Goal: Task Accomplishment & Management: Manage account settings

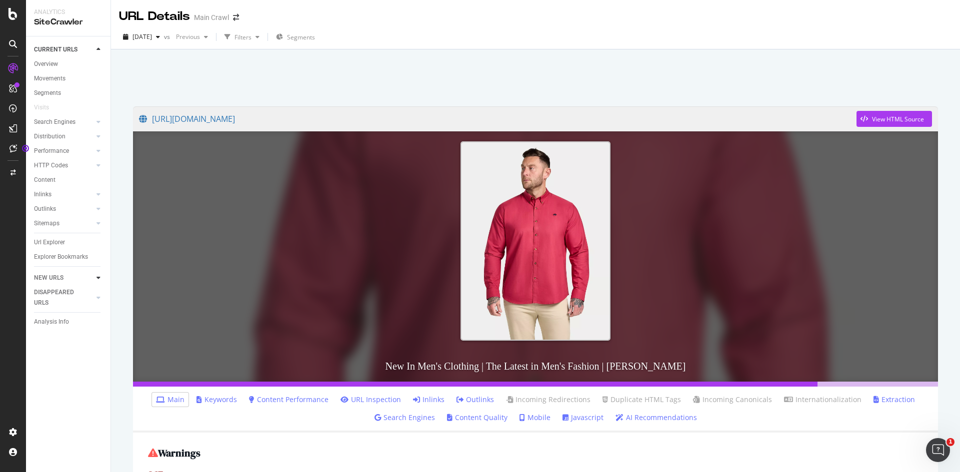
click at [99, 279] on icon at bounding box center [98, 278] width 4 height 6
click at [88, 166] on link "Content" at bounding box center [68, 165] width 69 height 10
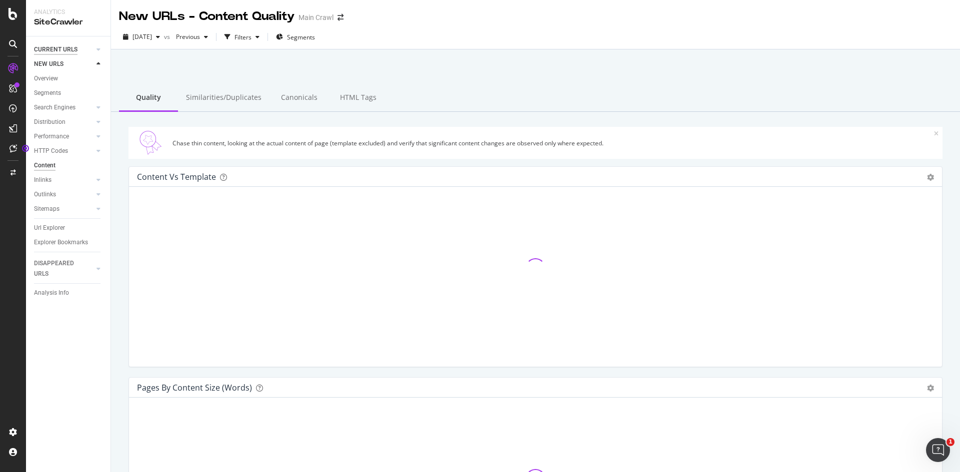
click at [65, 48] on div "CURRENT URLS" at bounding box center [55, 49] width 43 height 10
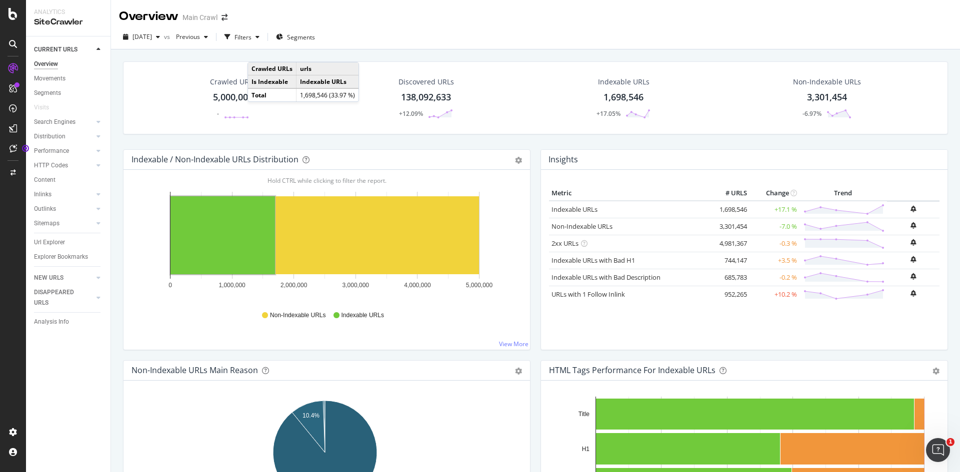
click at [13, 46] on icon at bounding box center [13, 44] width 8 height 8
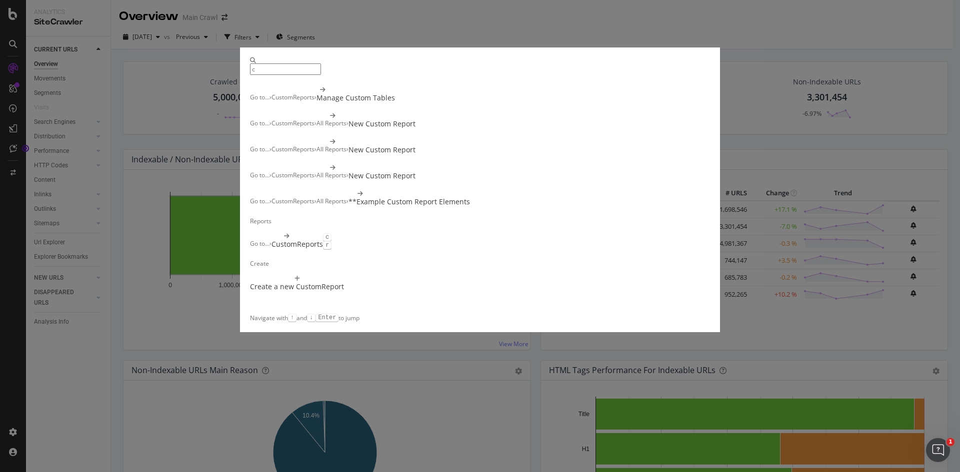
type input "c"
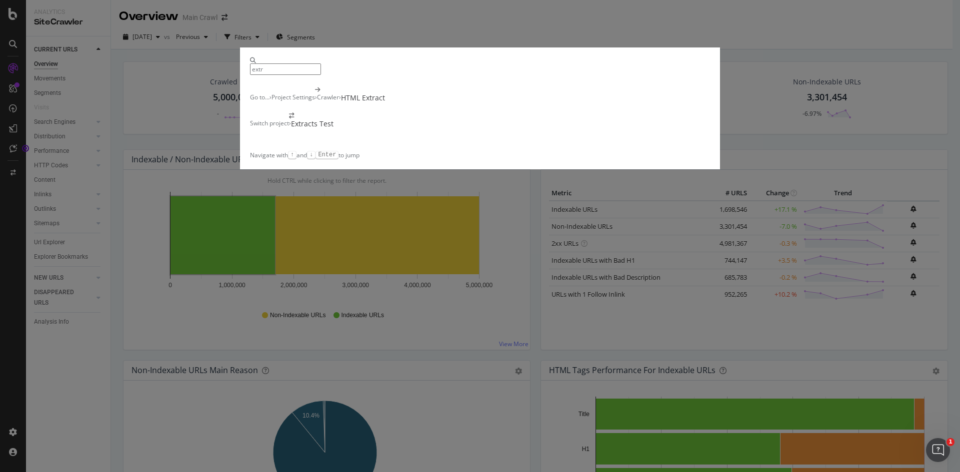
type input "extr"
click at [91, 390] on div "extr Go to... › Project Settings › Crawler › HTML Extract Switch project › Extr…" at bounding box center [480, 236] width 960 height 472
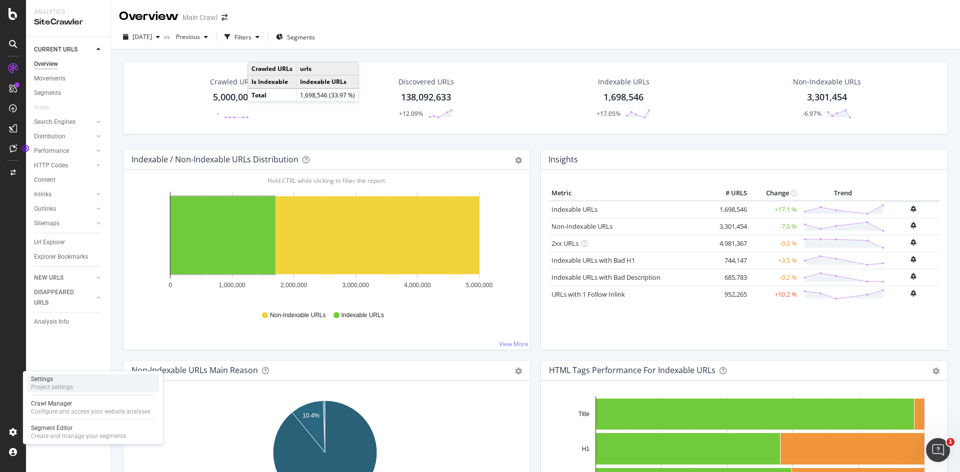
click at [86, 387] on div "Settings Project settings" at bounding box center [93, 383] width 132 height 18
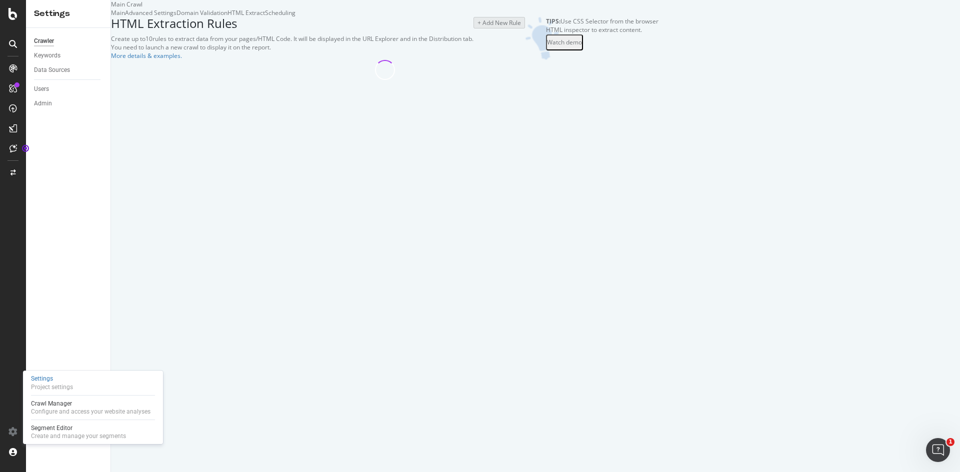
select select "exist"
select select "list"
select select "exist"
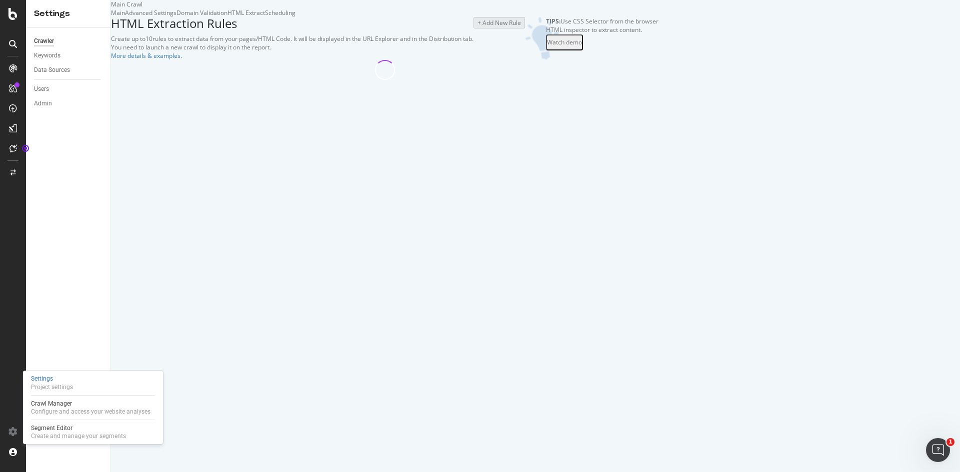
select select "count"
select select "i"
select select "count"
select select "html.length"
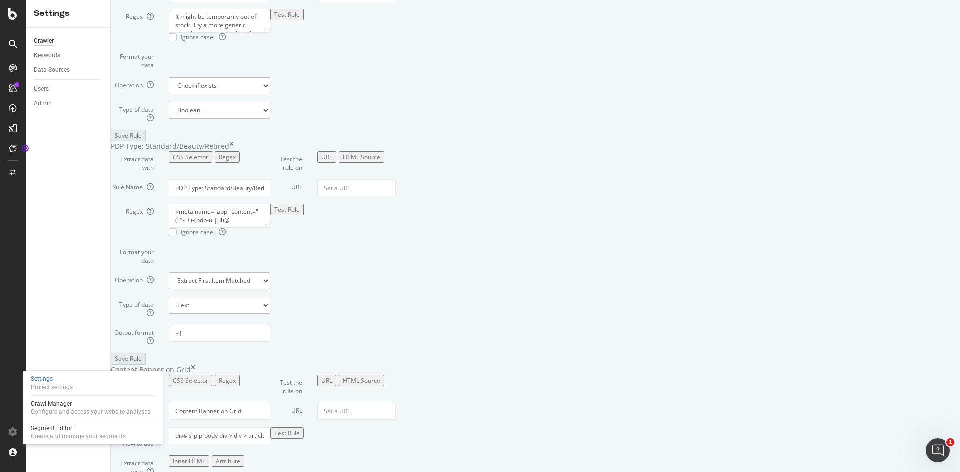
scroll to position [1385, 0]
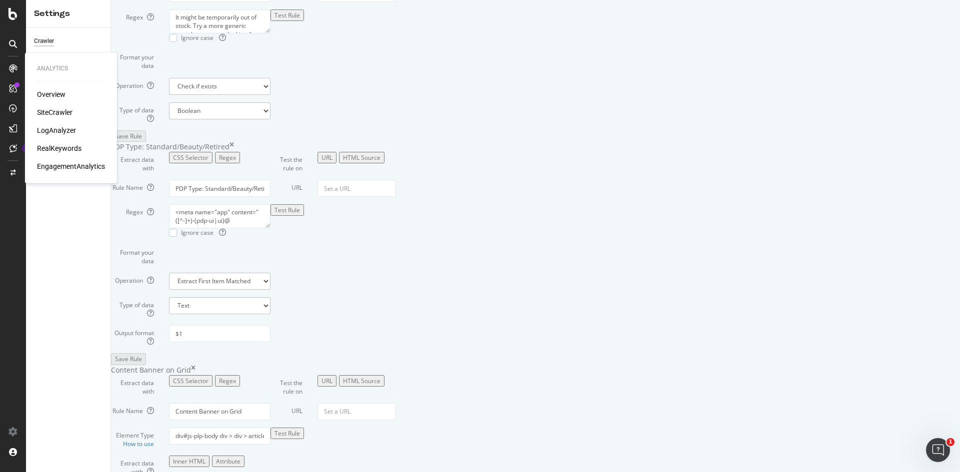
click at [71, 112] on div "SiteCrawler" at bounding box center [54, 112] width 35 height 10
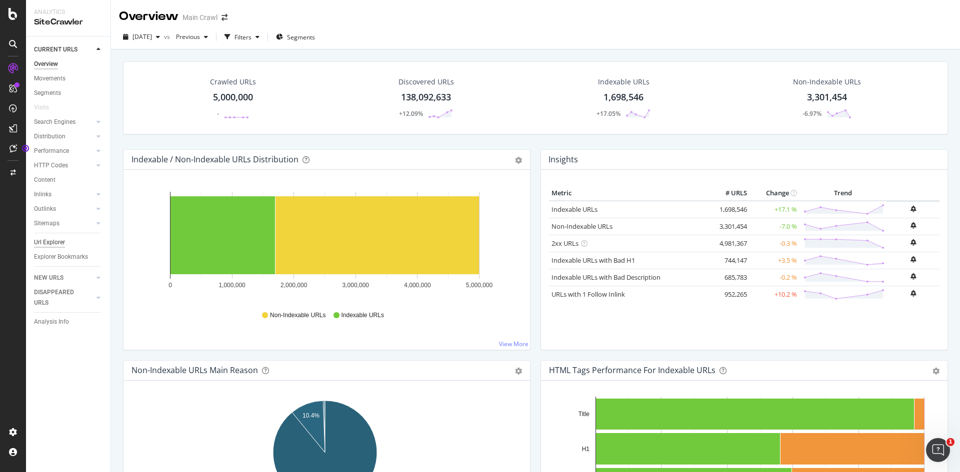
click at [54, 244] on div "Url Explorer" at bounding box center [49, 242] width 31 height 10
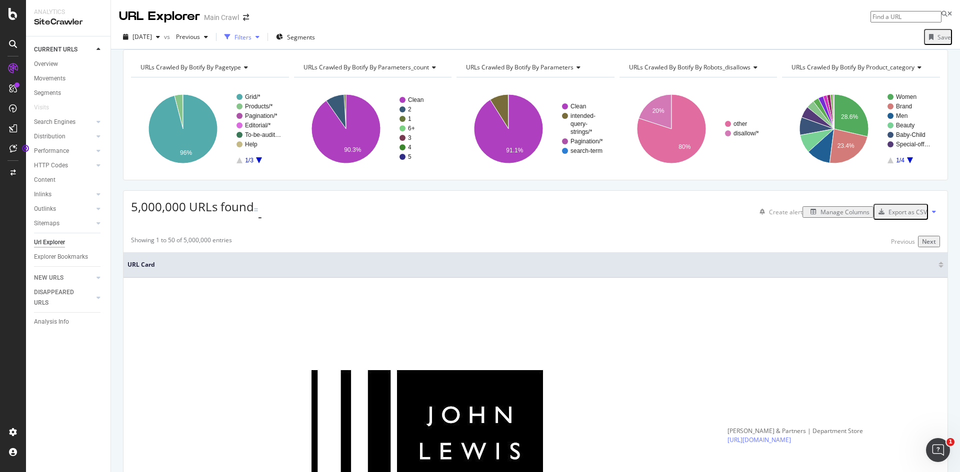
click at [263, 33] on div "Filters" at bounding box center [241, 36] width 43 height 15
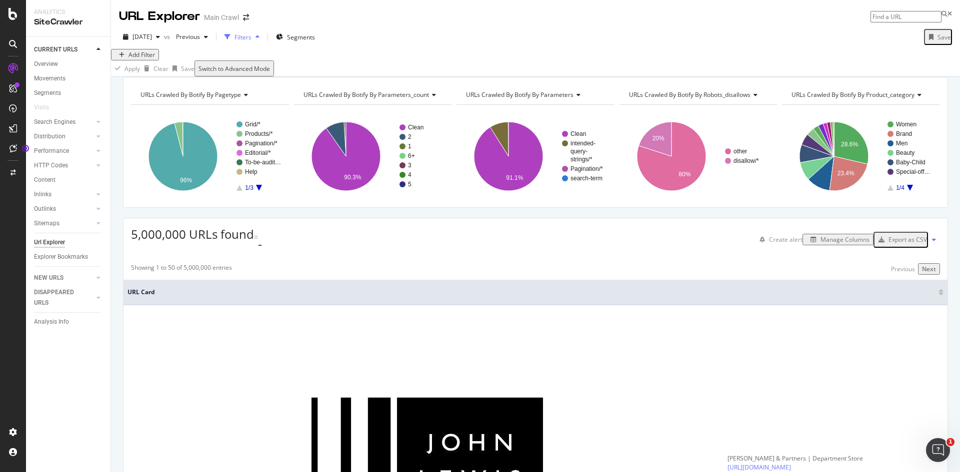
click at [251, 37] on div "Filters" at bounding box center [242, 37] width 17 height 8
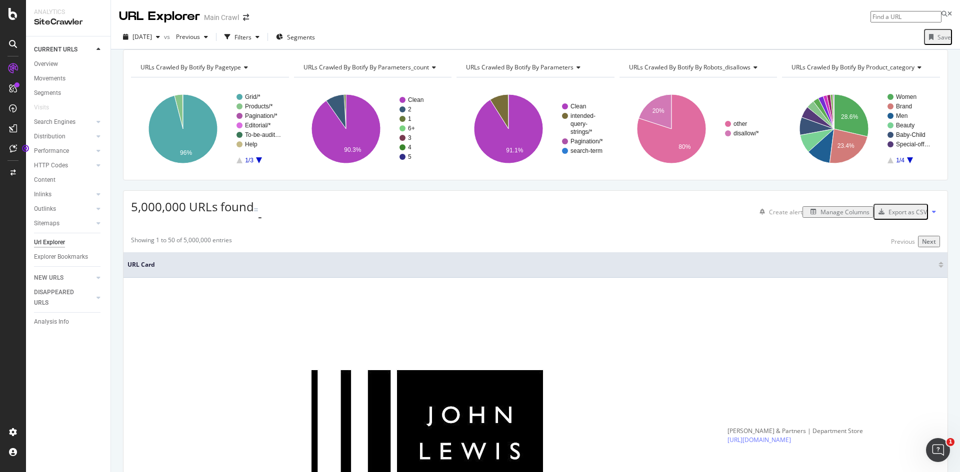
click at [12, 39] on div at bounding box center [13, 44] width 16 height 16
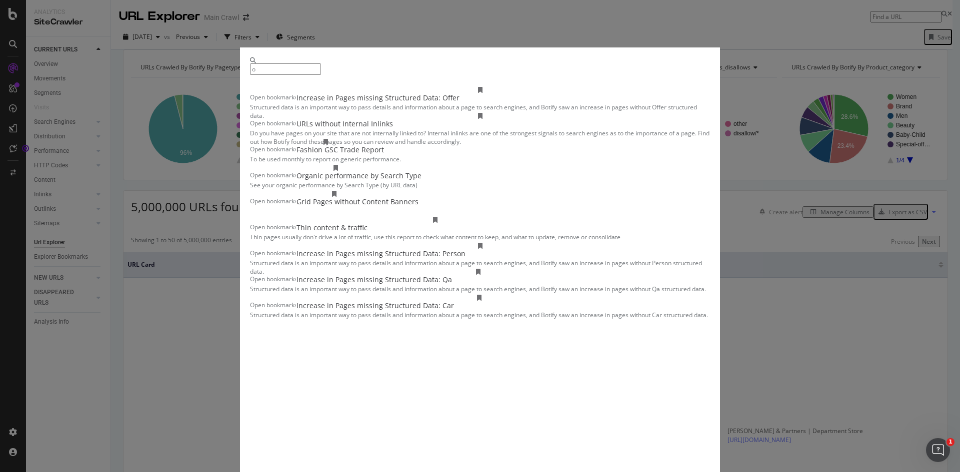
type input "o"
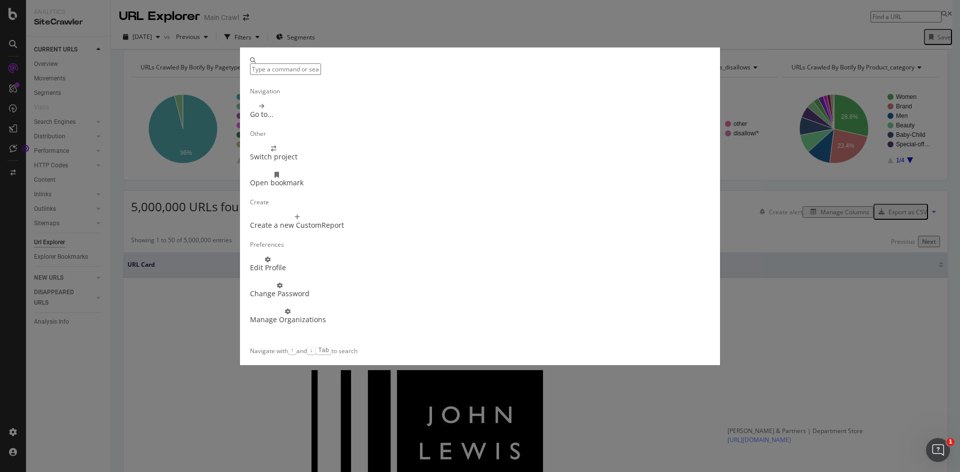
scroll to position [30, 0]
click at [87, 397] on div "Navigation Go to... Other Switch project Open bookmark Create Create a new Cust…" at bounding box center [480, 236] width 960 height 472
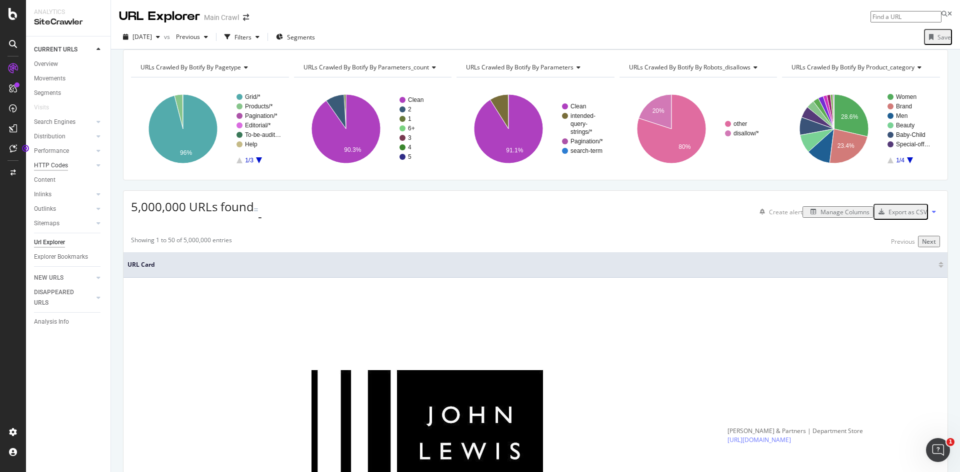
click at [59, 166] on div "HTTP Codes" at bounding box center [51, 165] width 34 height 10
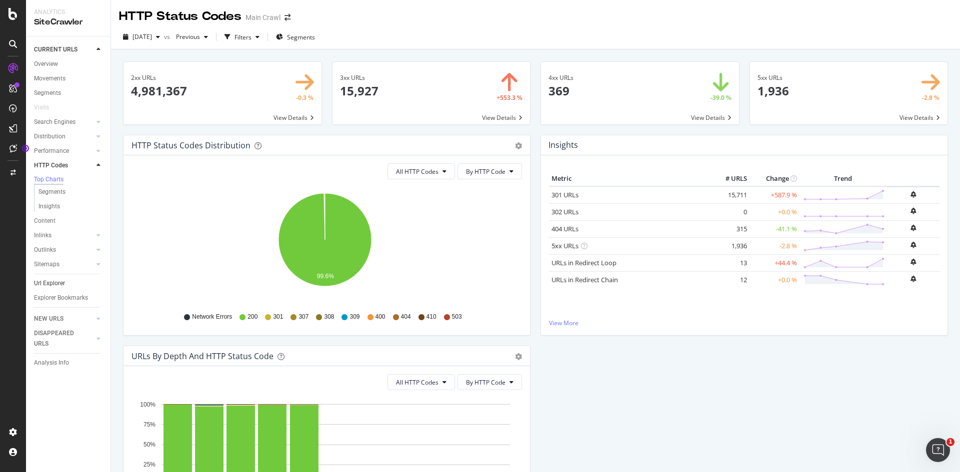
click at [68, 283] on link "Url Explorer" at bounding box center [68, 283] width 69 height 10
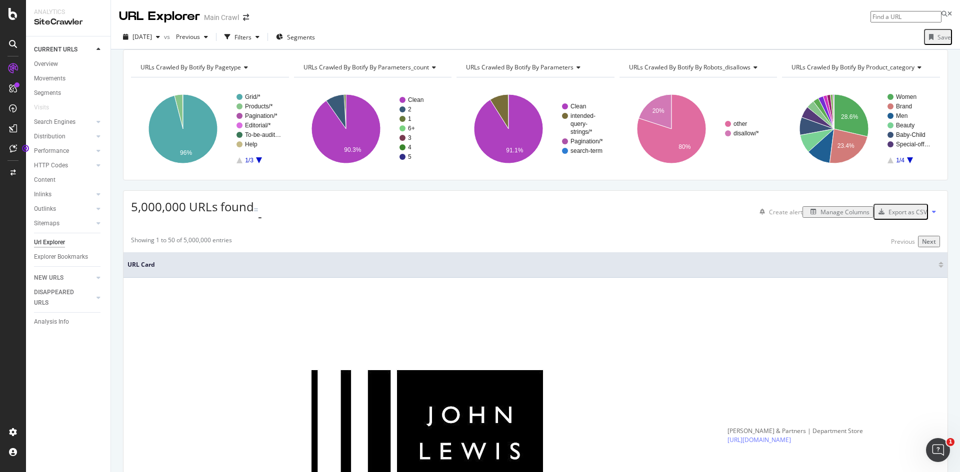
click at [819, 214] on div "Manage Columns" at bounding box center [837, 212] width 63 height 8
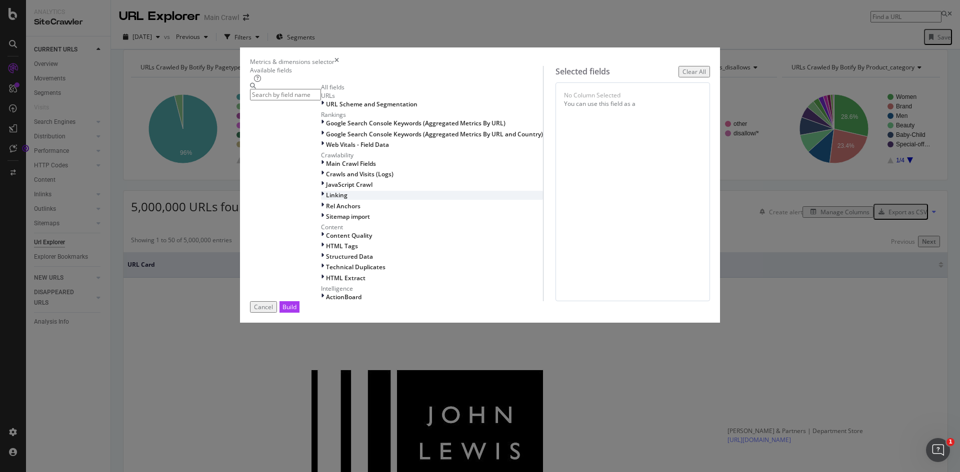
scroll to position [99, 0]
drag, startPoint x: 275, startPoint y: 343, endPoint x: 299, endPoint y: 349, distance: 24.7
click at [321, 282] on div "HTML Extract" at bounding box center [432, 278] width 222 height 8
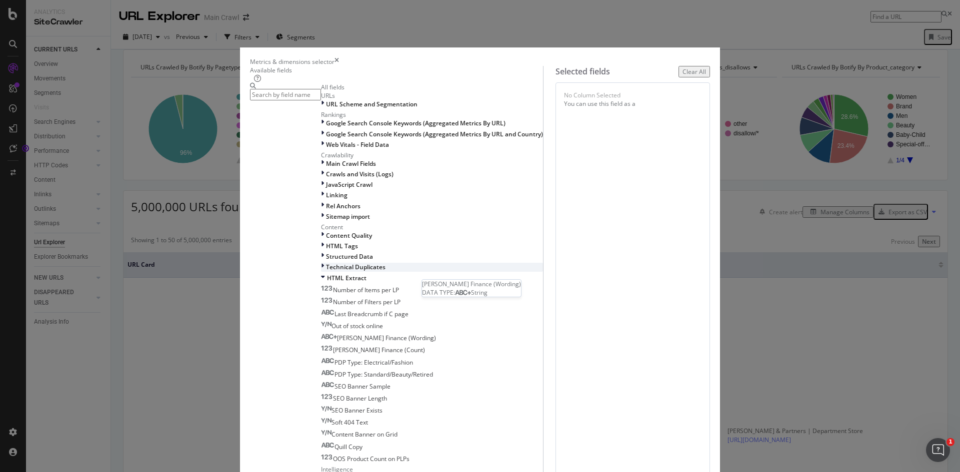
scroll to position [279, 0]
click at [353, 322] on div "Out of stock online" at bounding box center [352, 326] width 62 height 8
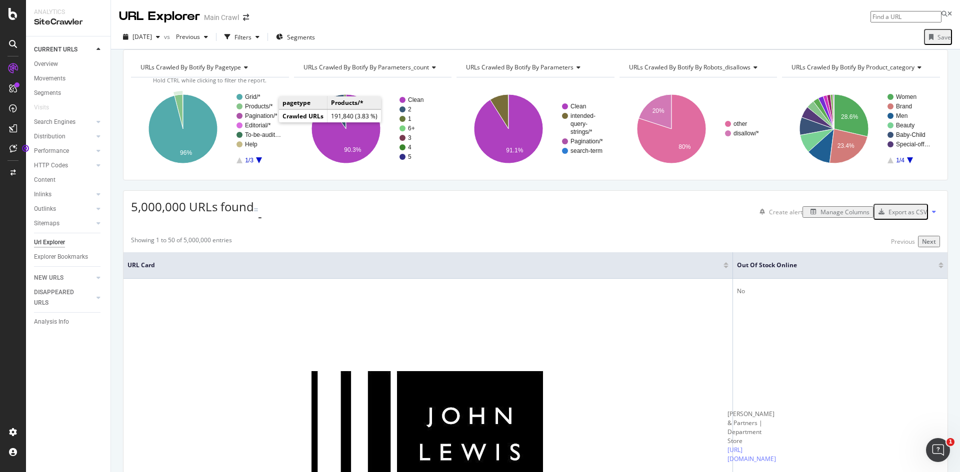
click at [252, 110] on text "Products/*" at bounding box center [259, 106] width 28 height 7
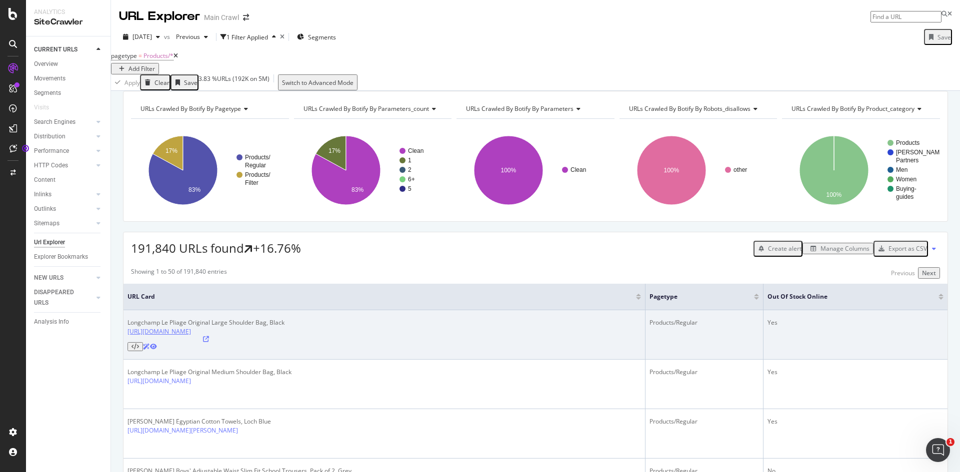
click at [191, 336] on link "[URL][DOMAIN_NAME]" at bounding box center [158, 331] width 63 height 8
click at [209, 342] on icon at bounding box center [206, 339] width 6 height 6
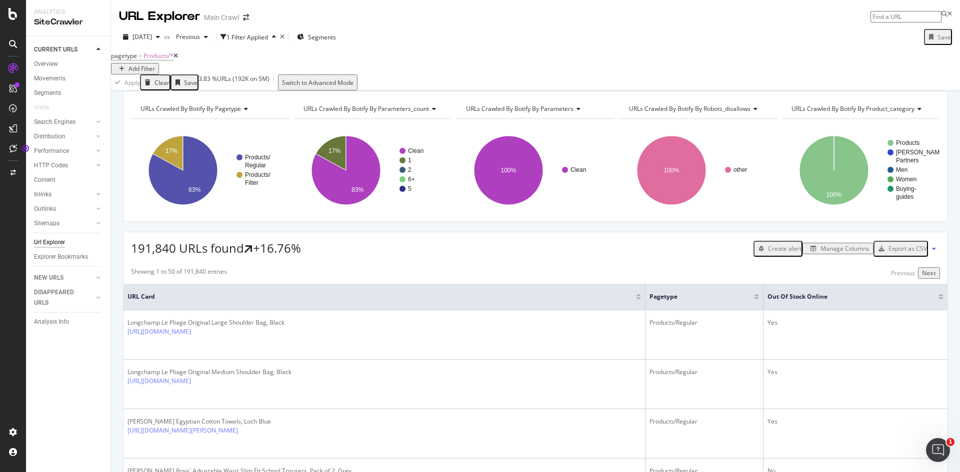
scroll to position [165, 0]
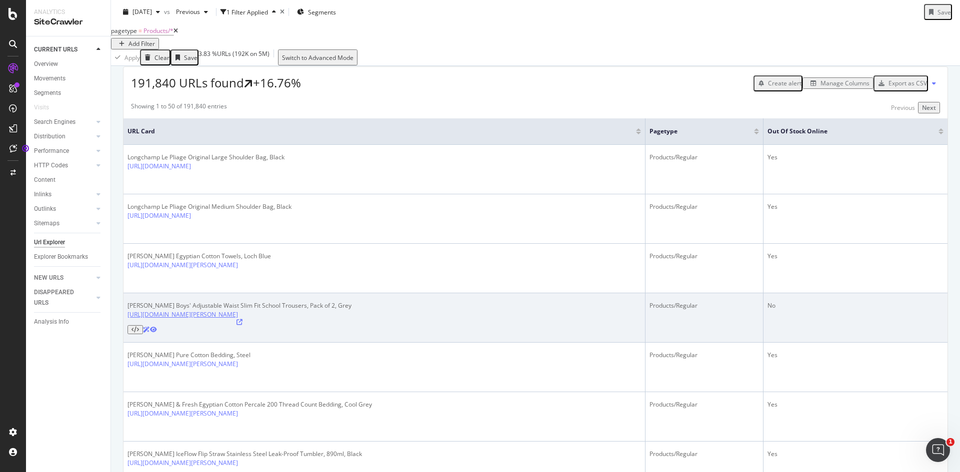
click at [238, 310] on link "[URL][DOMAIN_NAME][PERSON_NAME]" at bounding box center [182, 314] width 110 height 8
click at [242, 319] on icon at bounding box center [239, 322] width 6 height 6
